Goal: Task Accomplishment & Management: Use online tool/utility

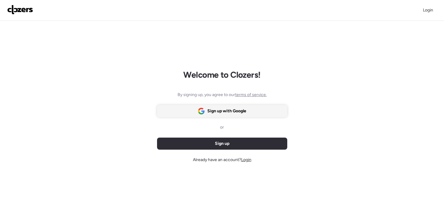
click at [227, 111] on span "Sign up with Google" at bounding box center [227, 111] width 39 height 6
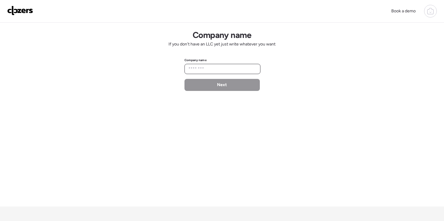
click at [233, 72] on input "text" at bounding box center [222, 69] width 71 height 8
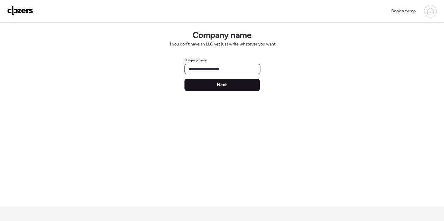
type input "**********"
click at [221, 84] on span "Next" at bounding box center [222, 85] width 10 height 6
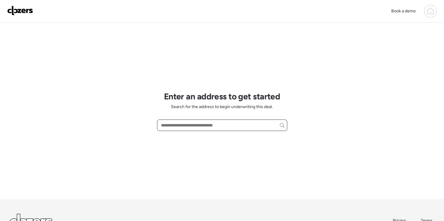
click at [216, 129] on input "text" at bounding box center [222, 125] width 125 height 8
click at [282, 124] on icon at bounding box center [282, 125] width 5 height 5
click at [252, 124] on input "text" at bounding box center [222, 125] width 125 height 8
click at [186, 128] on input "text" at bounding box center [222, 125] width 125 height 8
click at [170, 126] on input "**********" at bounding box center [222, 125] width 125 height 8
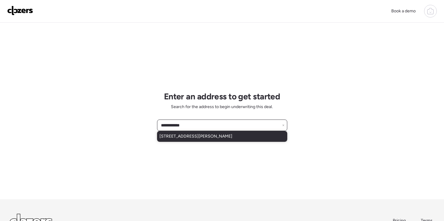
type input "**********"
click at [196, 138] on span "2230 Richert Pl, Saint Louis, MO, 63143" at bounding box center [196, 137] width 73 height 6
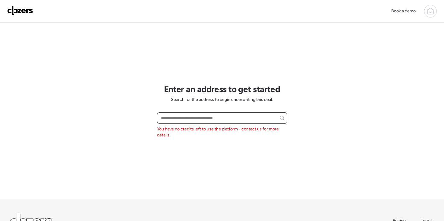
click at [212, 119] on input "text" at bounding box center [222, 118] width 125 height 8
click at [431, 14] on icon at bounding box center [431, 11] width 6 height 5
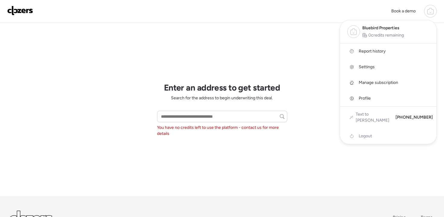
click at [366, 67] on span "Settings" at bounding box center [367, 67] width 16 height 6
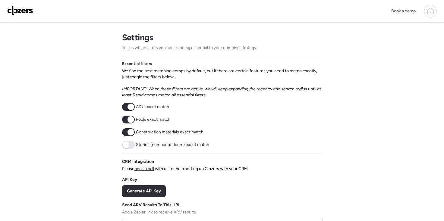
click at [17, 12] on img at bounding box center [20, 11] width 26 height 10
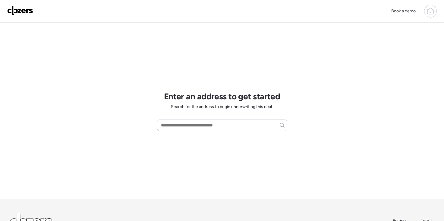
click at [431, 17] on div at bounding box center [431, 11] width 13 height 13
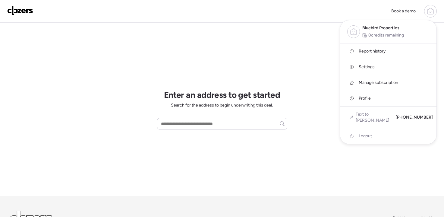
click at [390, 81] on span "Manage subscription" at bounding box center [379, 83] width 40 height 6
click at [365, 82] on span "Manage subscription" at bounding box center [379, 83] width 40 height 6
click at [376, 82] on span "Manage subscription" at bounding box center [379, 83] width 40 height 6
click at [344, 79] on div "Manage subscription" at bounding box center [388, 83] width 97 height 16
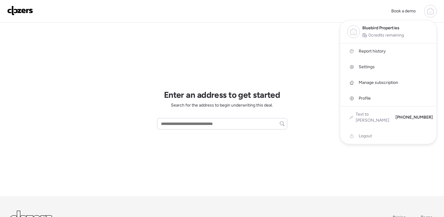
click at [365, 11] on div "Book a demo Bluebird Properties 0 credits remaining Report history Settings Man…" at bounding box center [222, 11] width 430 height 13
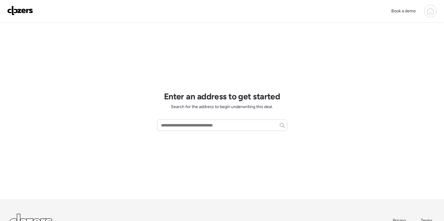
click at [27, 13] on img at bounding box center [20, 11] width 26 height 10
click at [23, 11] on img at bounding box center [20, 11] width 26 height 10
click at [16, 11] on img at bounding box center [20, 11] width 26 height 10
click at [428, 11] on icon at bounding box center [431, 11] width 6 height 5
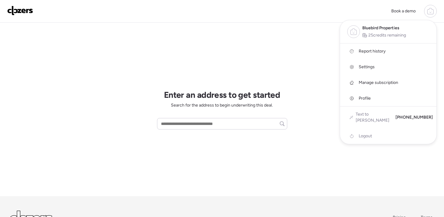
click at [24, 6] on img at bounding box center [20, 11] width 26 height 10
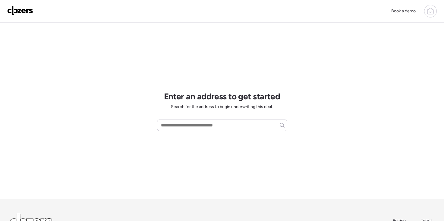
click at [429, 13] on icon at bounding box center [430, 11] width 7 height 7
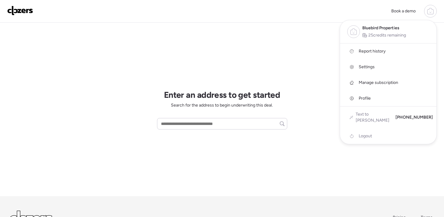
click at [374, 115] on span "Text to [PERSON_NAME]" at bounding box center [373, 117] width 35 height 12
